Goal: Communication & Community: Answer question/provide support

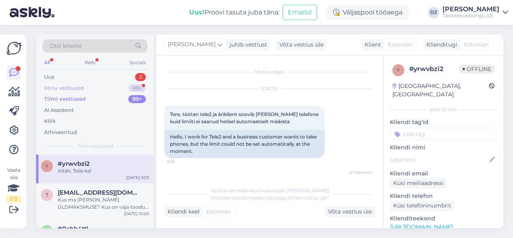
scroll to position [622, 0]
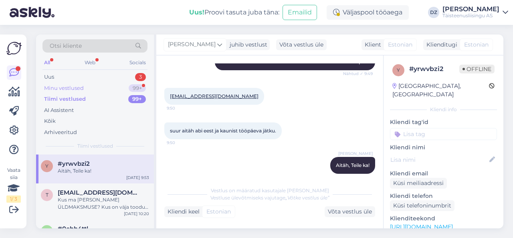
click at [82, 89] on div "Minu vestlused" at bounding box center [64, 88] width 40 height 8
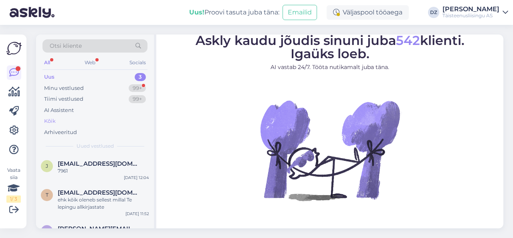
click at [68, 119] on div "Kõik" at bounding box center [94, 120] width 105 height 11
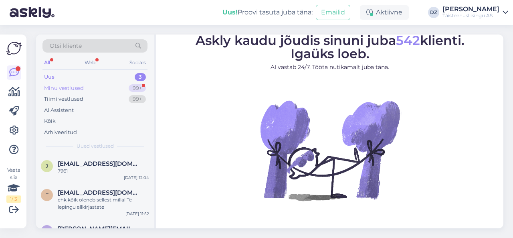
click at [87, 87] on div "Minu vestlused 99+" at bounding box center [94, 88] width 105 height 11
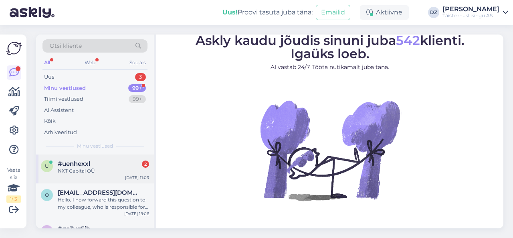
click at [107, 177] on div "u #uenhexxl 2 NXT Capital OÜ [DATE] 11:03" at bounding box center [95, 168] width 118 height 29
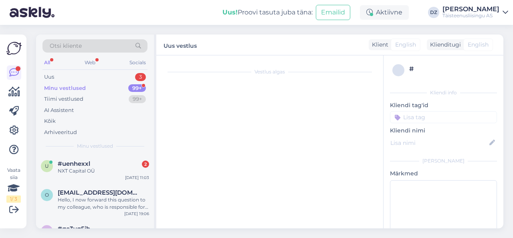
scroll to position [959, 0]
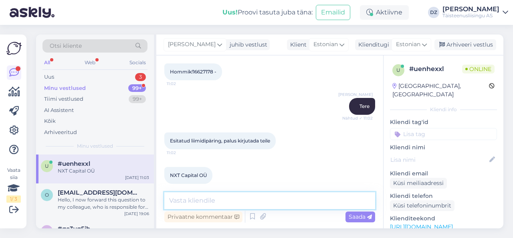
click at [239, 204] on textarea at bounding box center [269, 200] width 211 height 17
type textarea "kui suurt limiiti on [PERSON_NAME]"
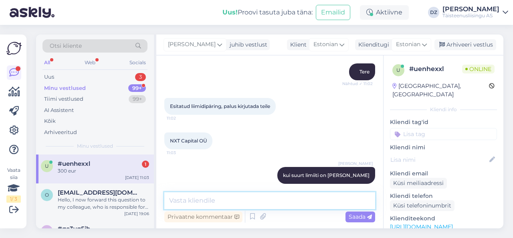
scroll to position [1028, 0]
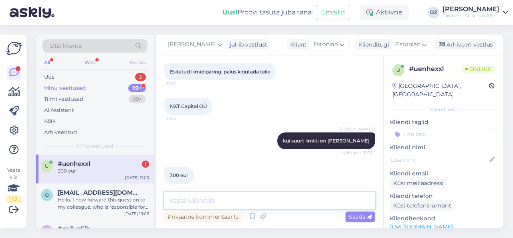
click at [242, 197] on textarea at bounding box center [269, 200] width 211 height 17
type textarea "kohe peaksin saama limiidi külge"
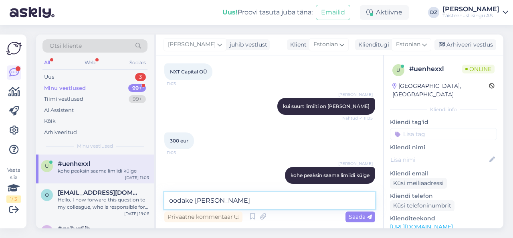
type textarea "oodake palun veidi"
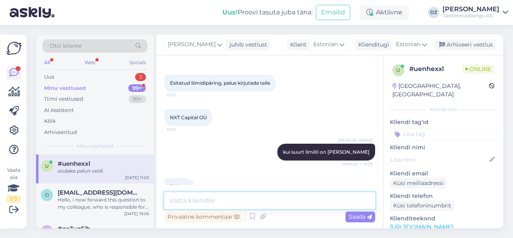
scroll to position [1020, 0]
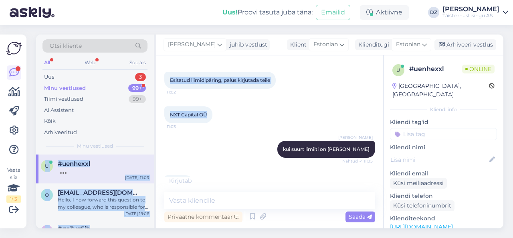
drag, startPoint x: 208, startPoint y: 107, endPoint x: 156, endPoint y: 101, distance: 51.7
click at [156, 101] on div "Vestlus algas [DATE] Tere! Mul on äriklient: 11968472, tahab vormistada järelma…" at bounding box center [269, 141] width 227 height 173
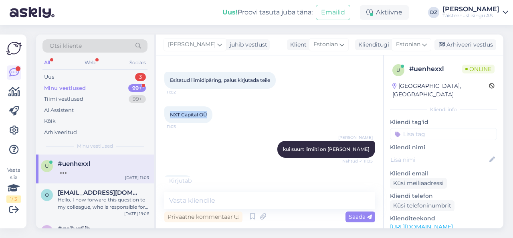
copy span "NXT Capital OÜ"
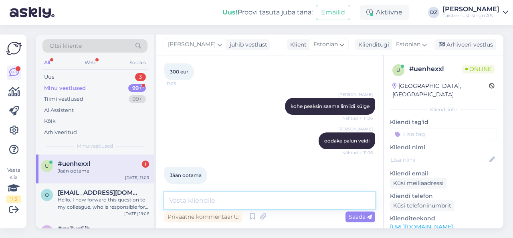
click at [266, 199] on textarea at bounding box center [269, 200] width 211 height 17
type textarea "b"
type textarea "nüüd on olemas"
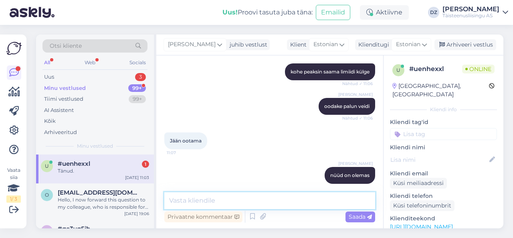
scroll to position [1200, 0]
